Goal: Navigation & Orientation: Find specific page/section

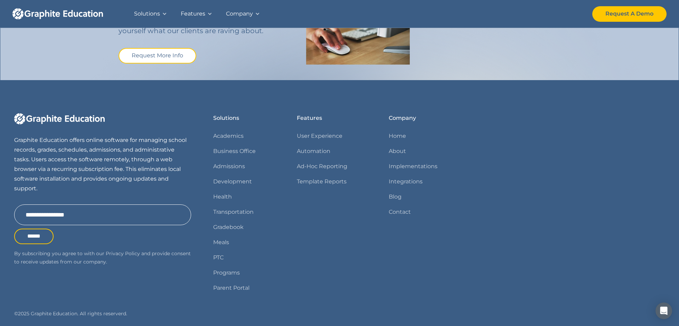
scroll to position [816, 0]
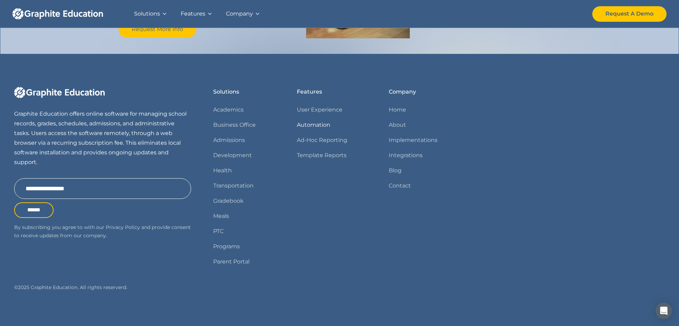
click at [311, 126] on link "Automation" at bounding box center [313, 125] width 33 height 10
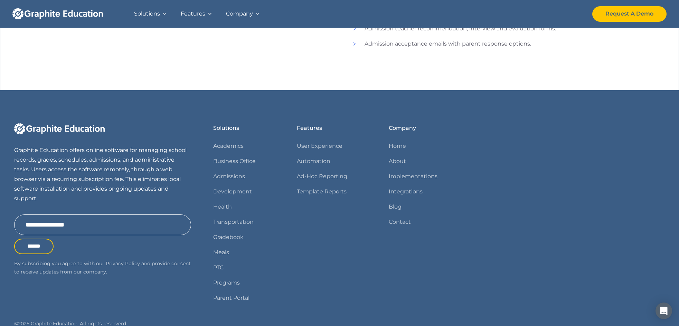
scroll to position [600, 0]
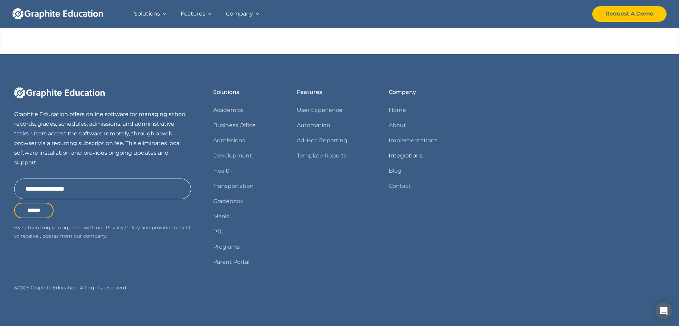
click at [403, 153] on link "Integrations" at bounding box center [406, 156] width 34 height 10
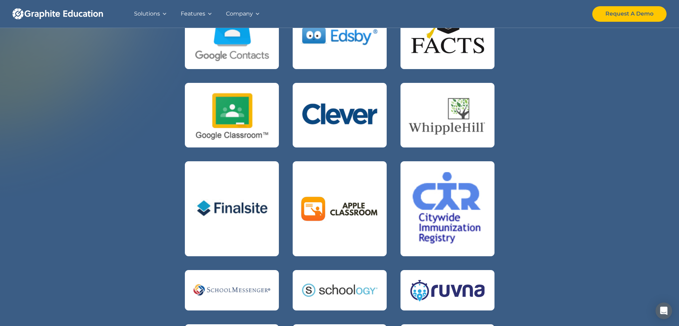
scroll to position [177, 0]
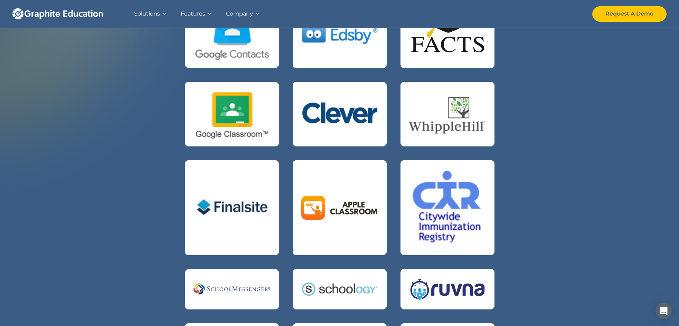
click at [174, 16] on div "Features" at bounding box center [196, 14] width 45 height 28
